Goal: Transaction & Acquisition: Purchase product/service

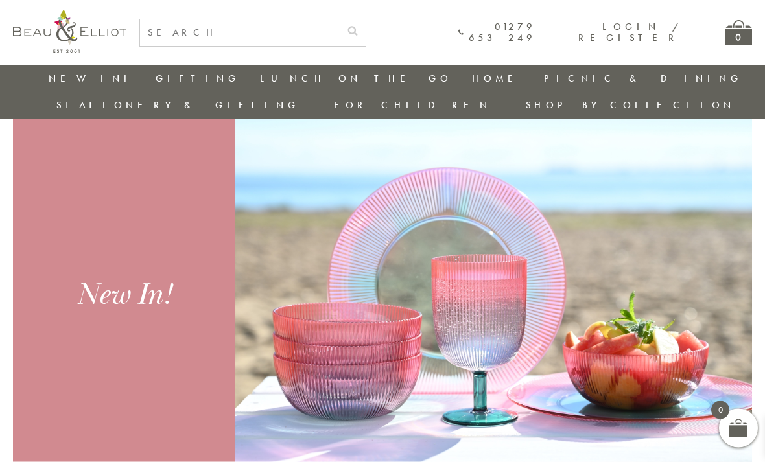
scroll to position [381, 0]
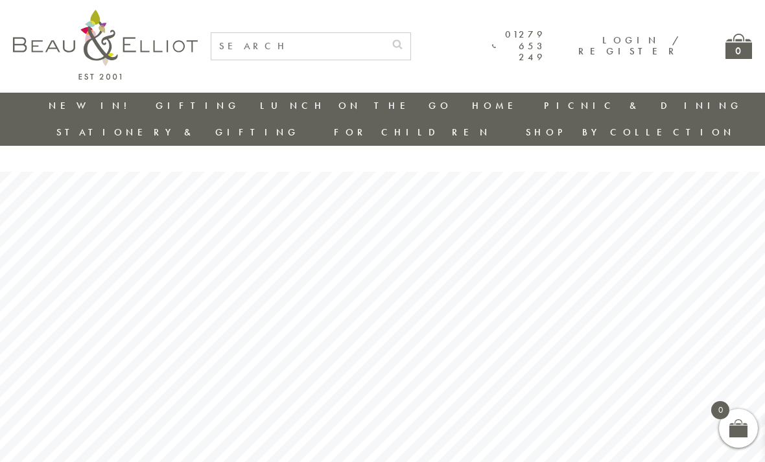
scroll to position [293, 0]
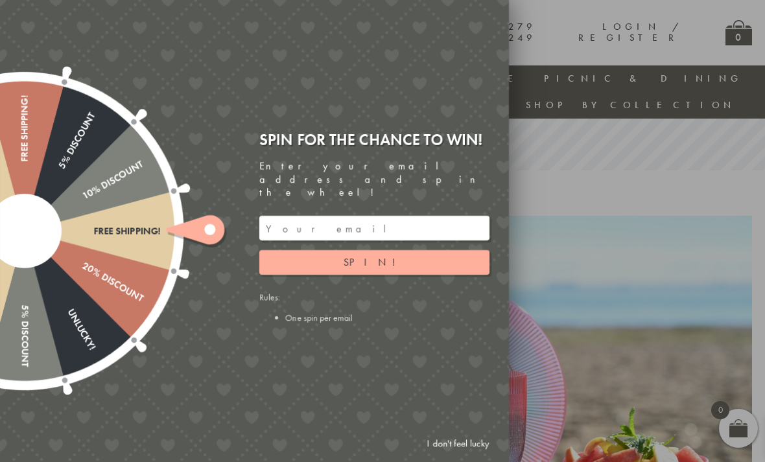
click at [172, 112] on div at bounding box center [24, 231] width 417 height 417
click at [425, 422] on div "Free shipping! 20% Discount Unlucky! 5% Discount 10% Discount Unlucky! 15% Disc…" at bounding box center [181, 231] width 655 height 462
click at [426, 440] on link "I don't feel lucky" at bounding box center [458, 444] width 75 height 24
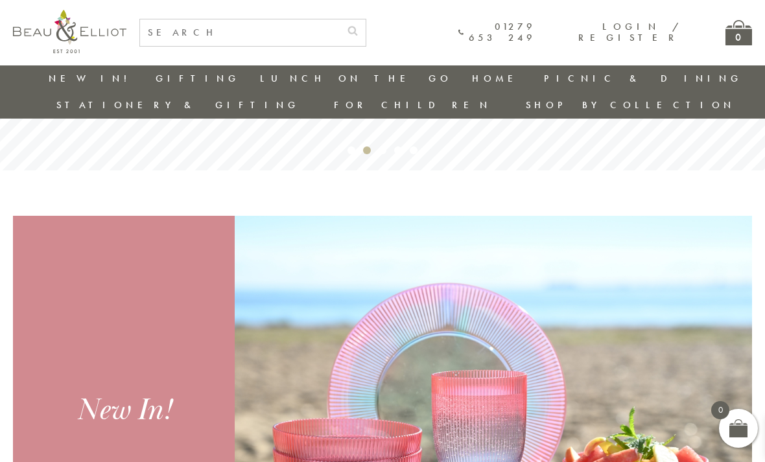
click at [273, 112] on link "Insulated Lunch Bags" at bounding box center [331, 116] width 117 height 23
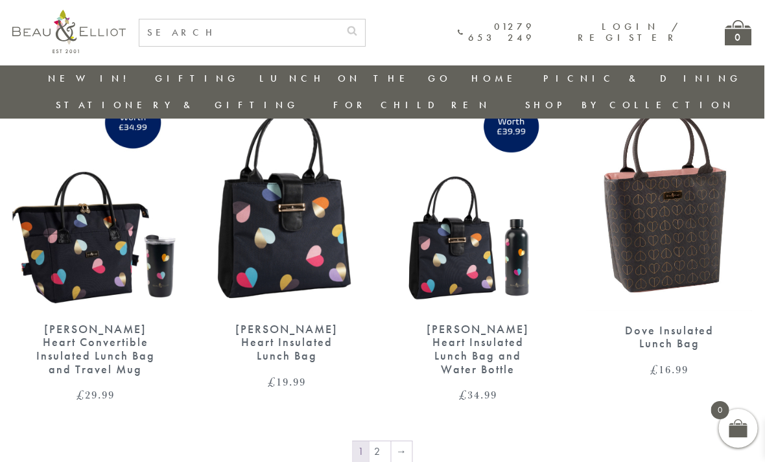
scroll to position [1902, 8]
click at [375, 442] on link "2" at bounding box center [380, 452] width 21 height 21
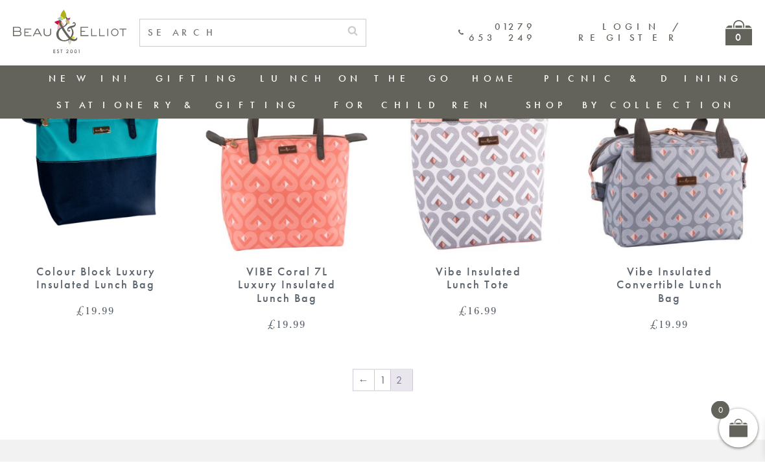
scroll to position [928, 0]
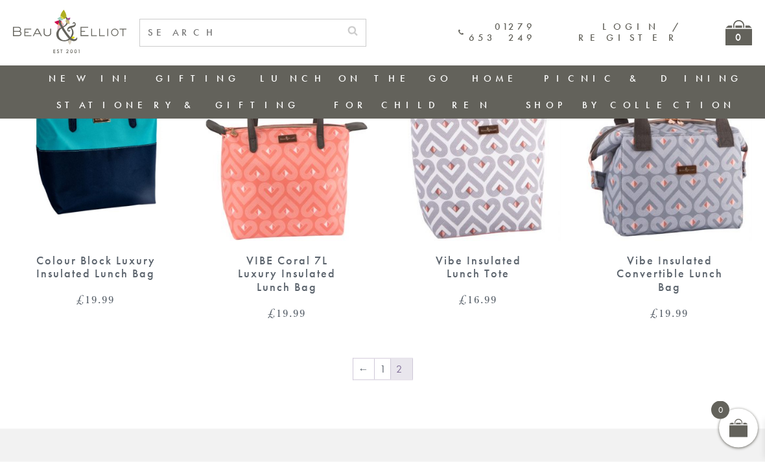
click at [371, 359] on link "←" at bounding box center [363, 369] width 21 height 21
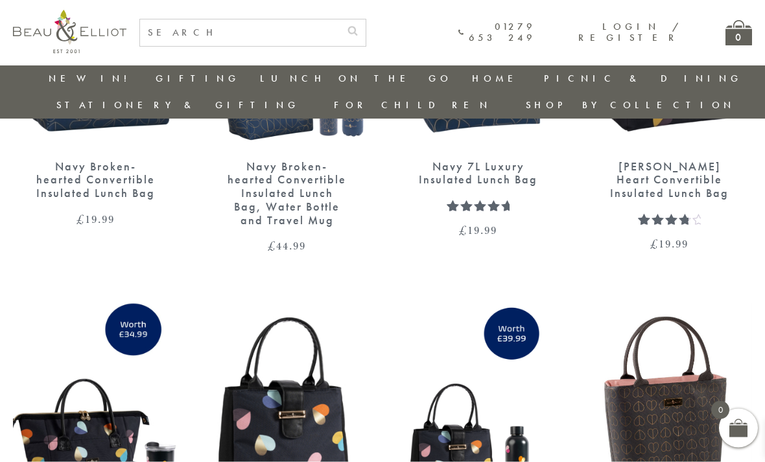
scroll to position [1696, 0]
click at [707, 326] on img at bounding box center [669, 410] width 165 height 215
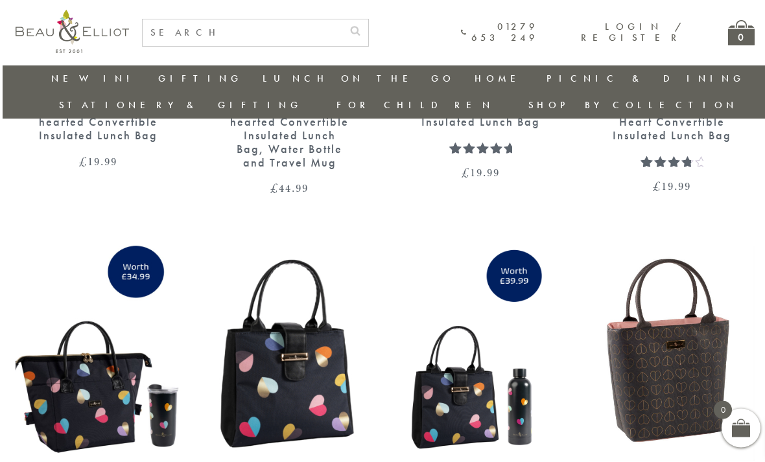
scroll to position [1753, 1]
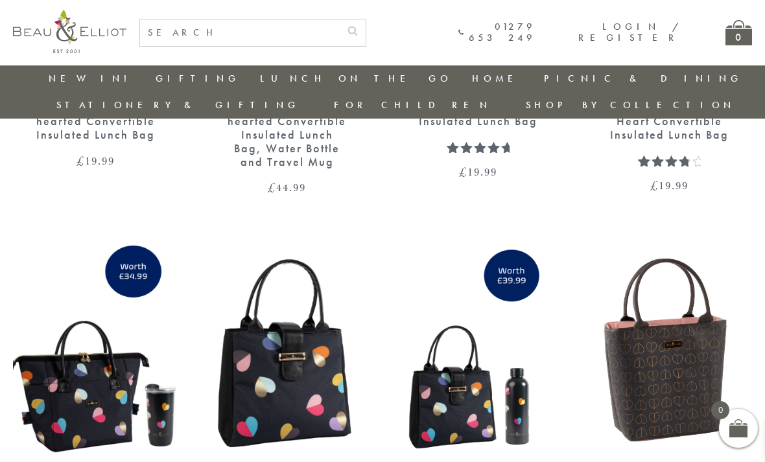
click at [667, 356] on img at bounding box center [669, 353] width 165 height 215
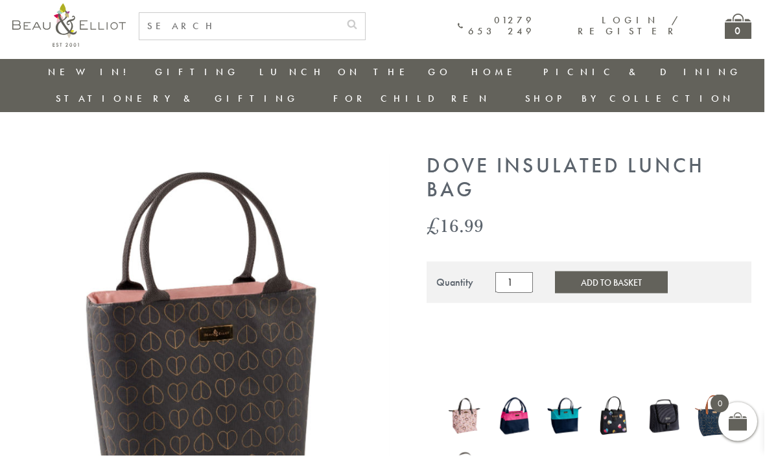
scroll to position [11, 1]
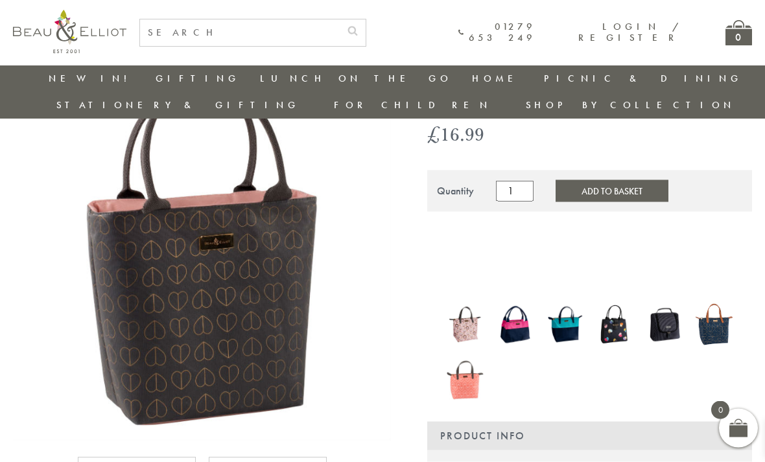
scroll to position [103, 0]
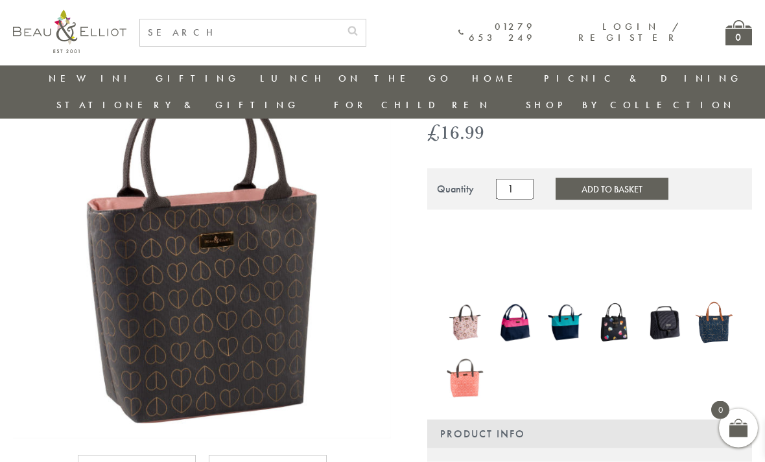
click at [471, 309] on img at bounding box center [465, 323] width 37 height 48
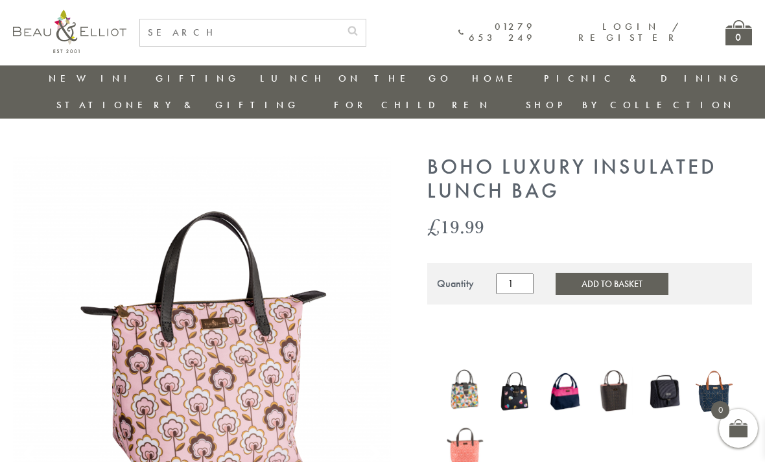
scroll to position [9, 0]
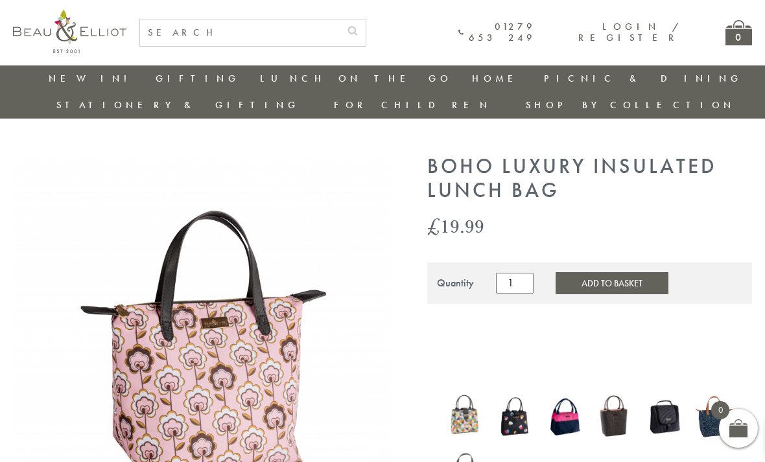
click at [720, 392] on img at bounding box center [714, 416] width 37 height 49
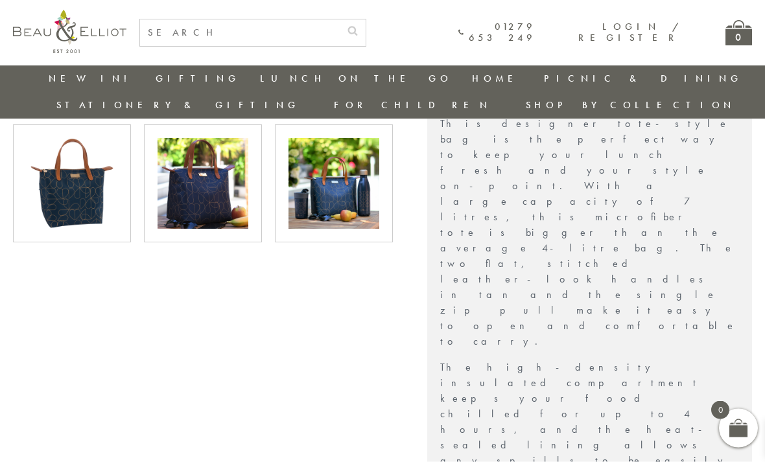
scroll to position [428, 0]
